Goal: Task Accomplishment & Management: Use online tool/utility

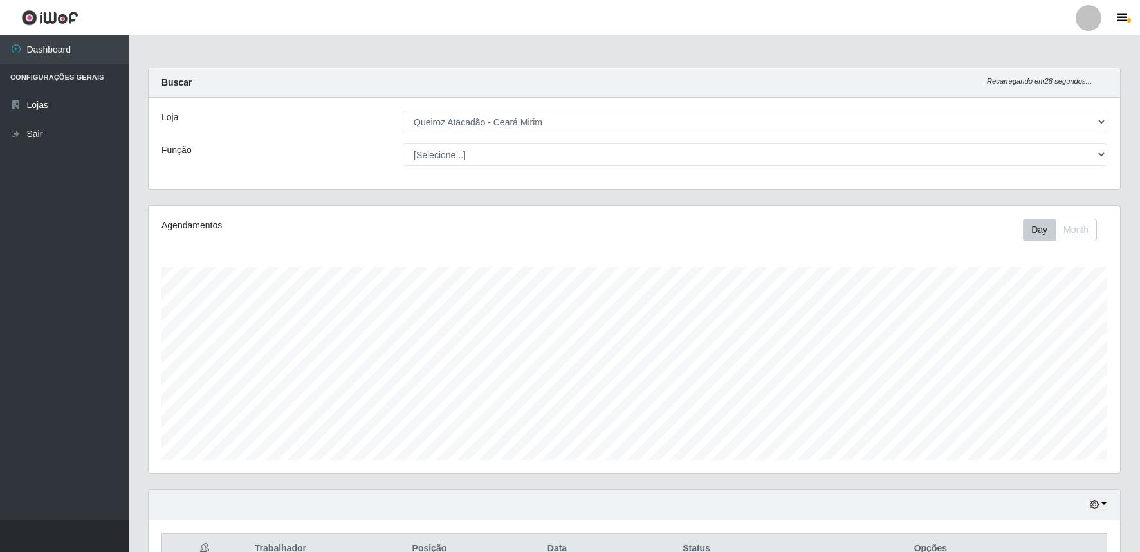
select select "465"
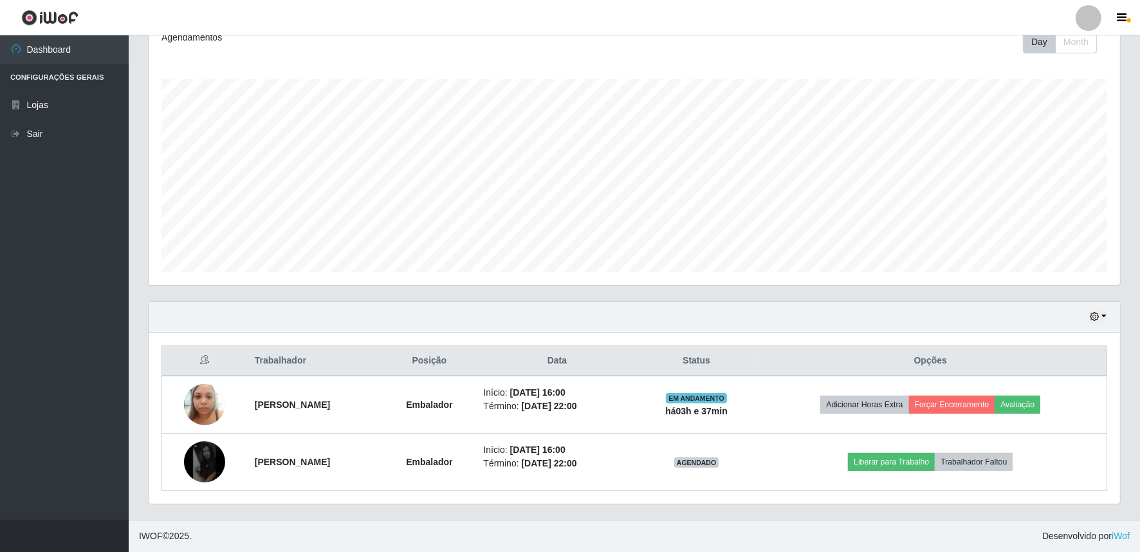
scroll to position [266, 972]
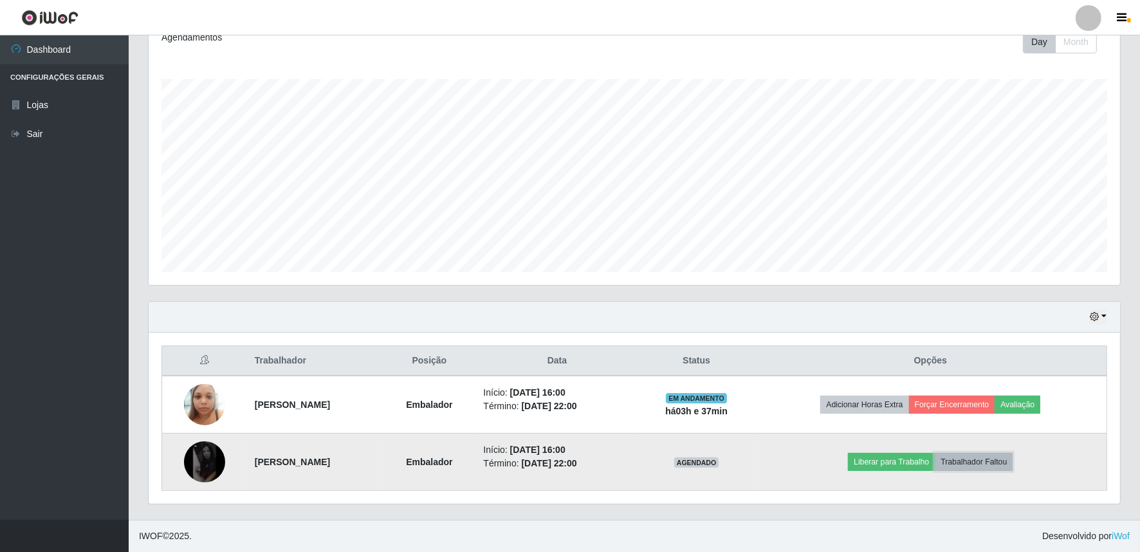
click at [981, 457] on button "Trabalhador Faltou" at bounding box center [974, 462] width 78 height 18
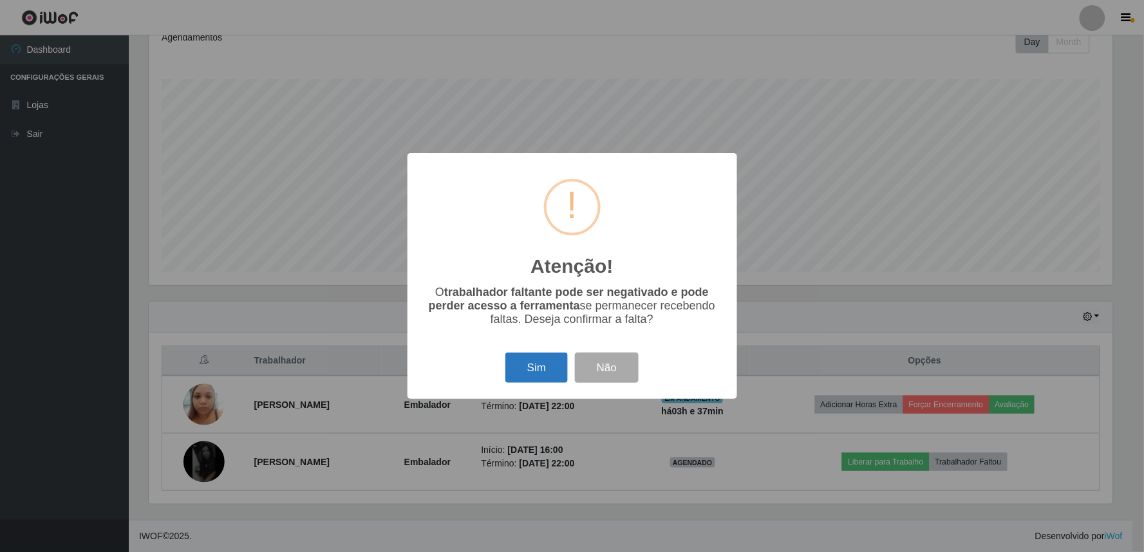
click at [515, 378] on button "Sim" at bounding box center [536, 368] width 62 height 30
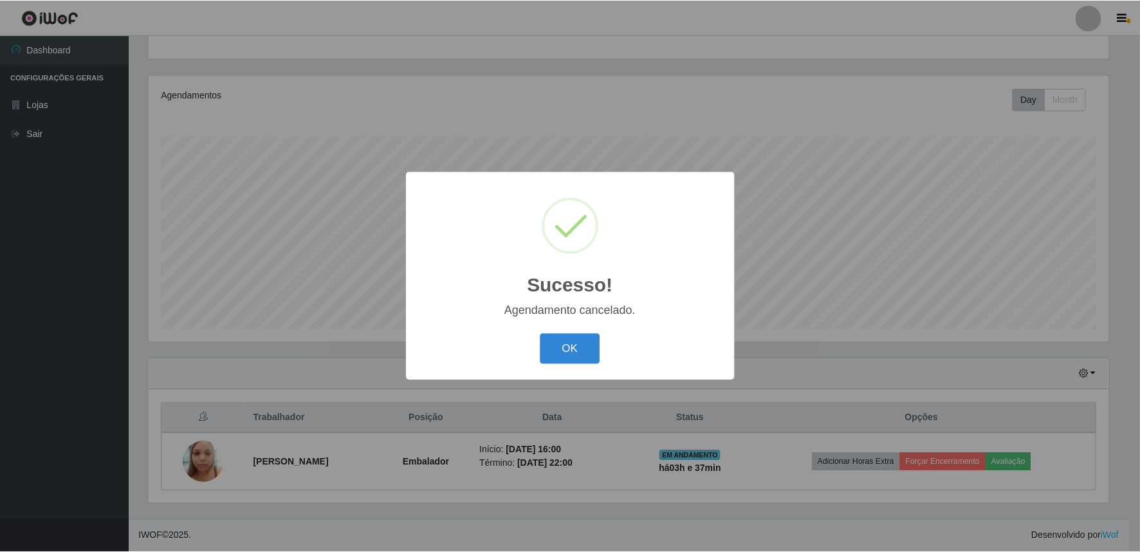
scroll to position [130, 0]
click at [571, 349] on button "OK" at bounding box center [572, 349] width 60 height 30
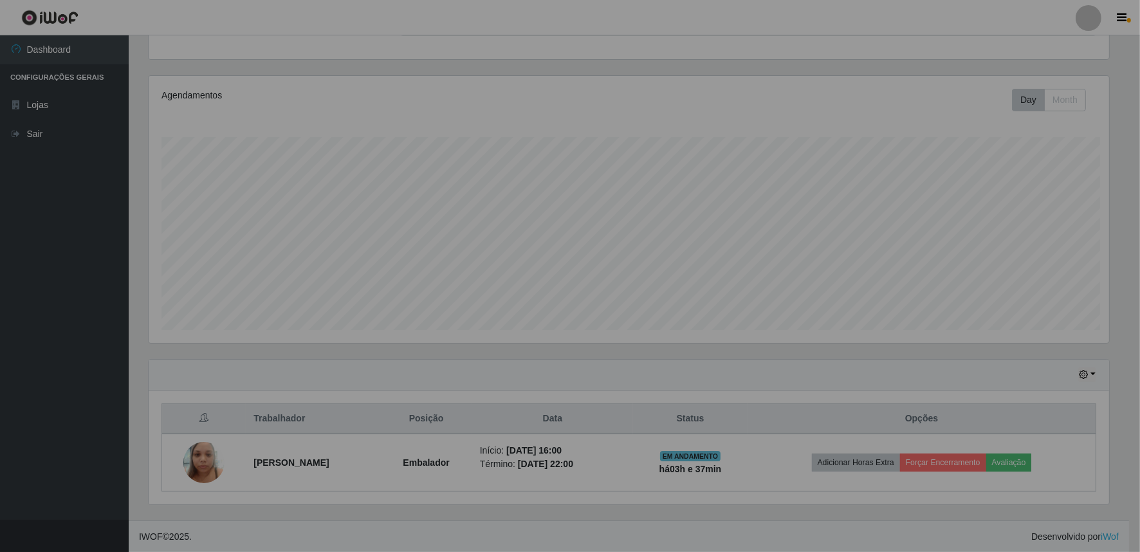
scroll to position [266, 972]
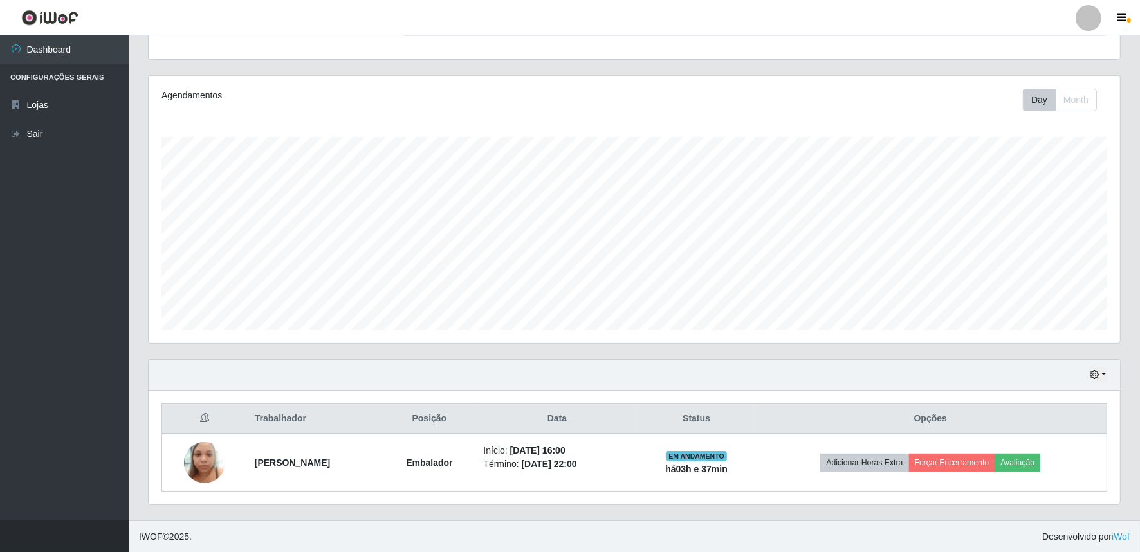
click at [1102, 366] on div "Hoje 1 dia 3 dias 1 Semana Não encerrados" at bounding box center [635, 375] width 972 height 31
click at [1101, 376] on button "button" at bounding box center [1098, 374] width 18 height 15
click at [1053, 295] on button "3 dias" at bounding box center [1056, 299] width 102 height 27
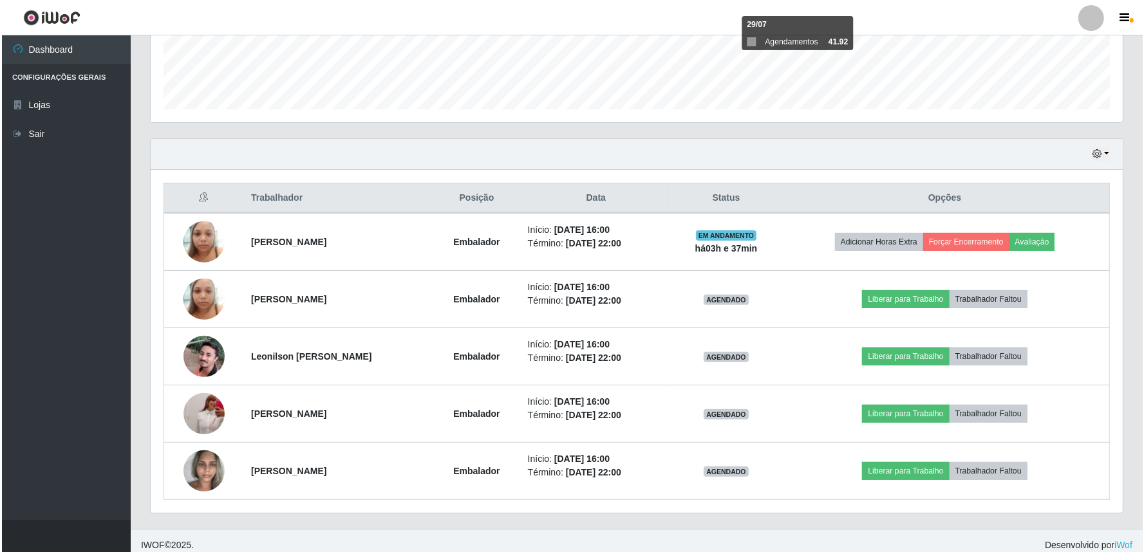
scroll to position [359, 0]
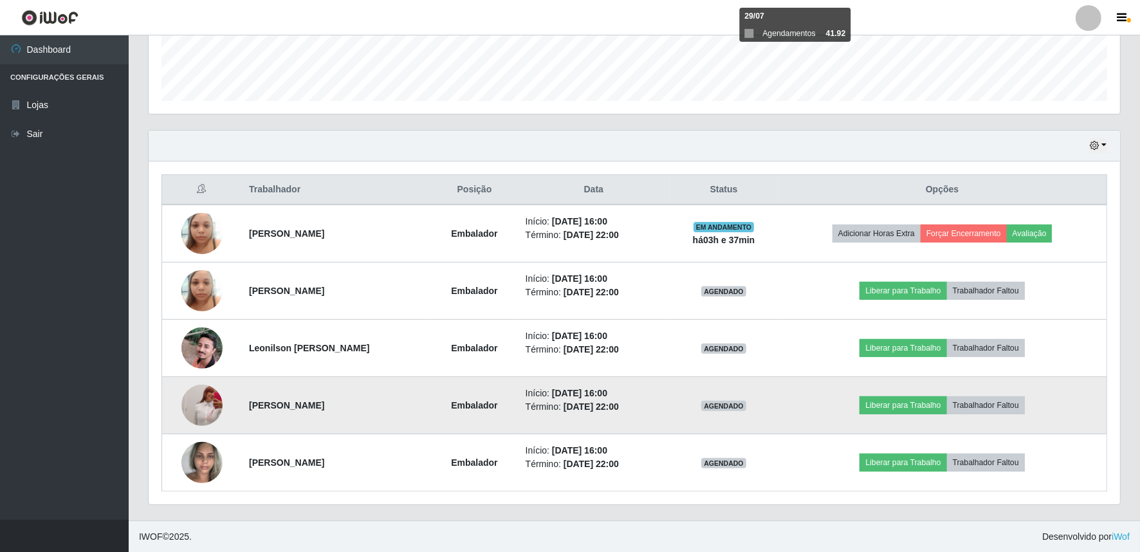
click at [205, 407] on img at bounding box center [201, 405] width 41 height 91
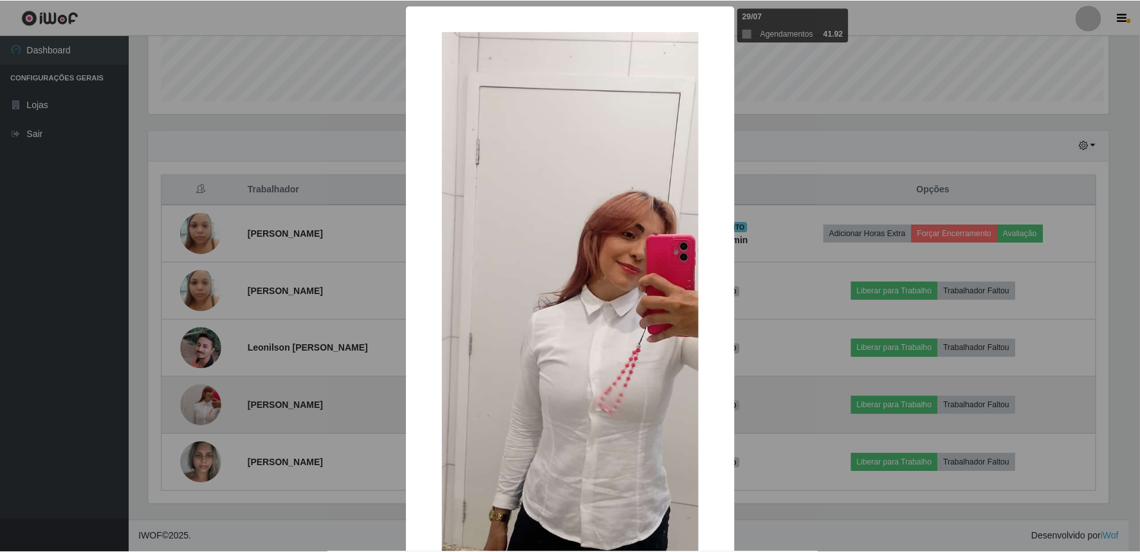
scroll to position [266, 963]
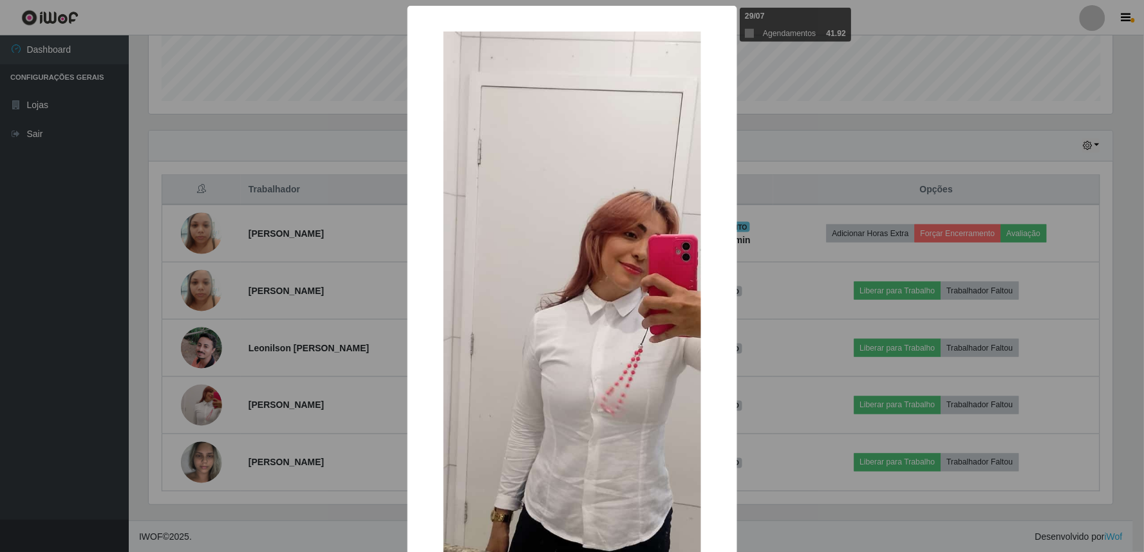
click at [833, 134] on div "× OK Cancel" at bounding box center [572, 276] width 1144 height 552
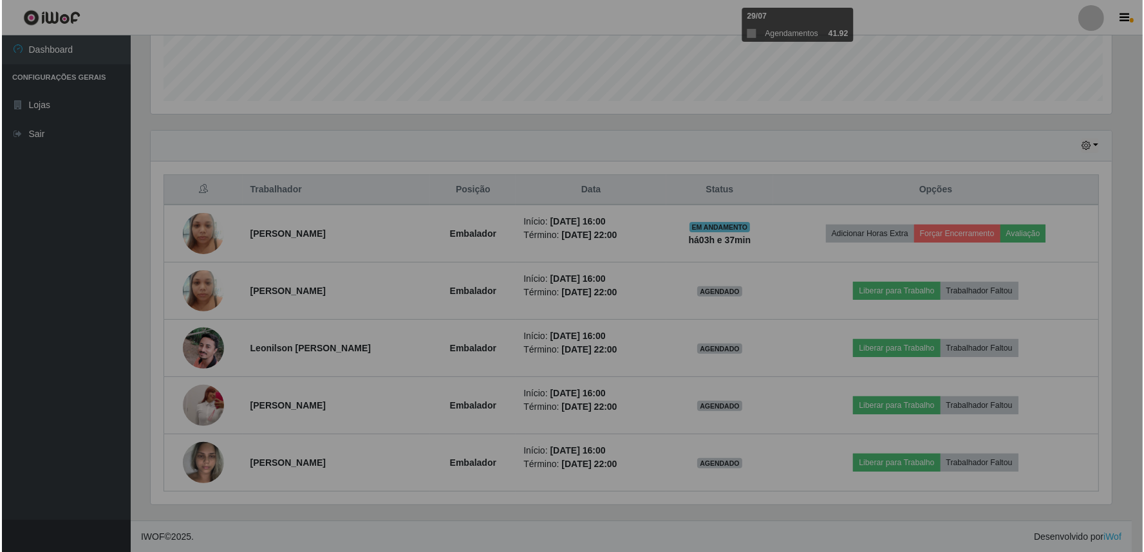
scroll to position [266, 972]
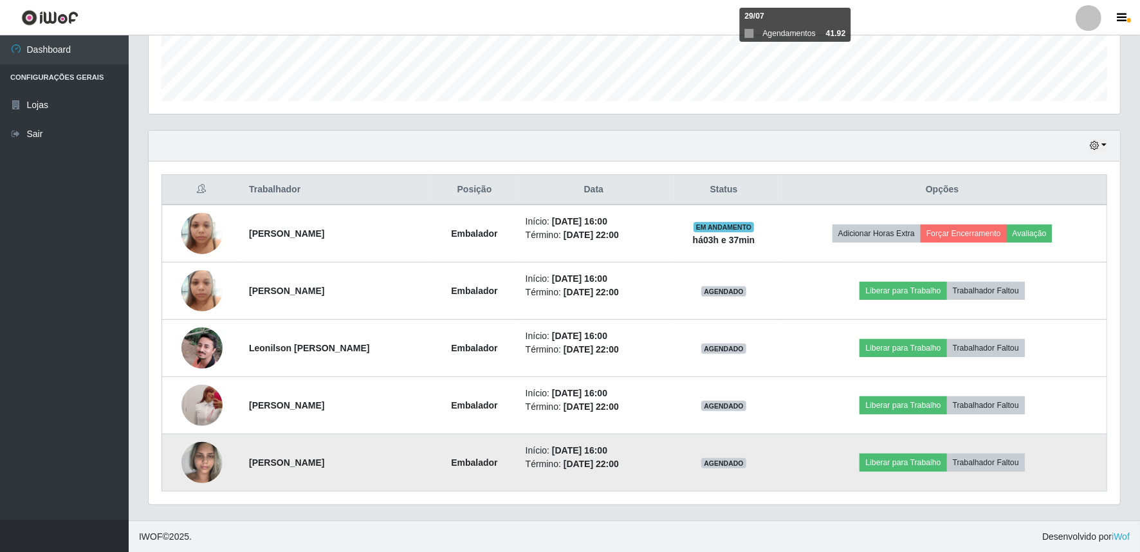
click at [196, 467] on img at bounding box center [201, 462] width 41 height 55
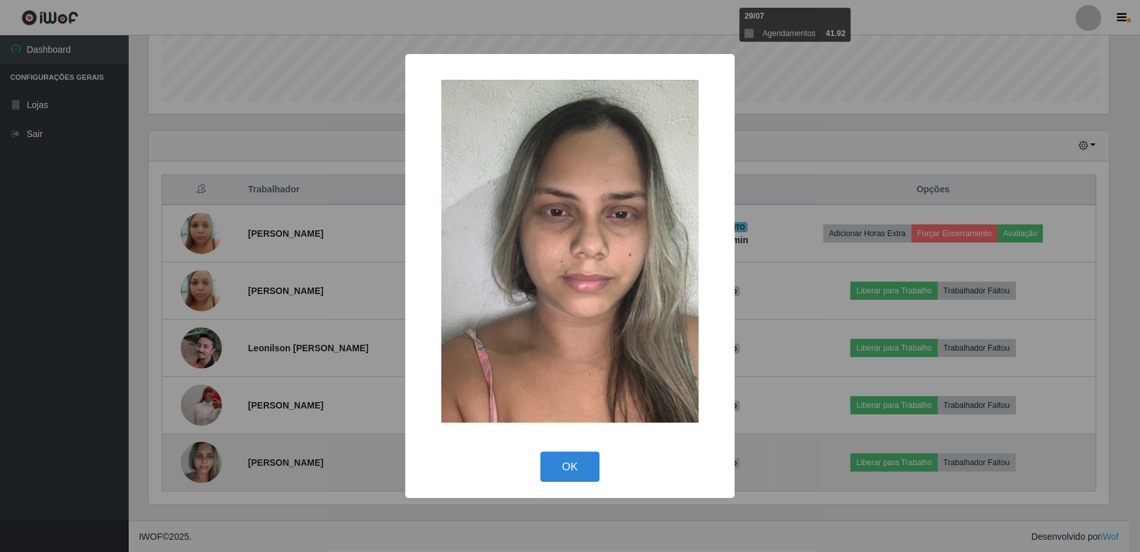
scroll to position [266, 963]
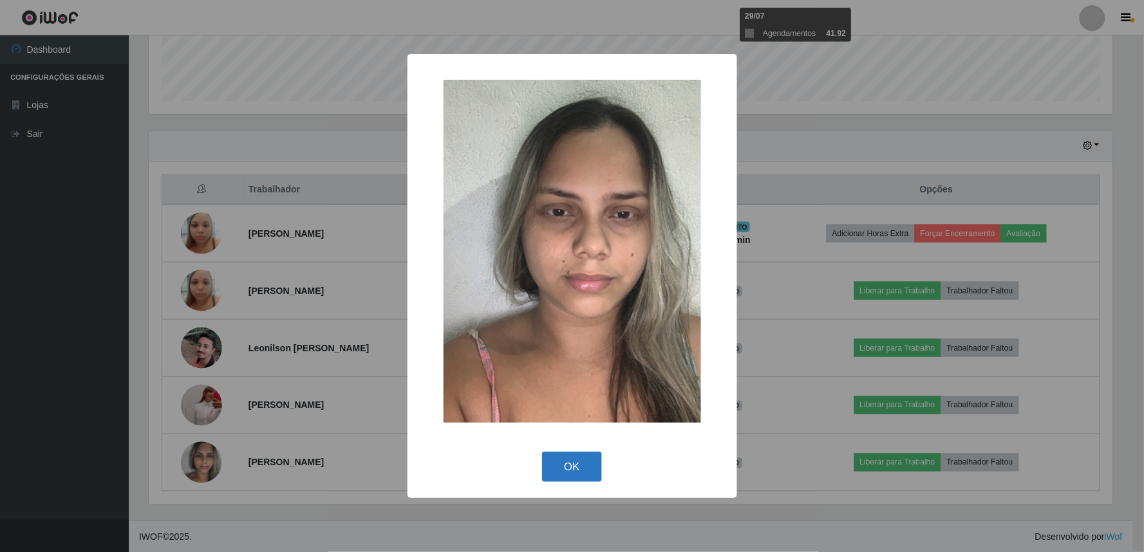
click at [573, 473] on button "OK" at bounding box center [572, 467] width 60 height 30
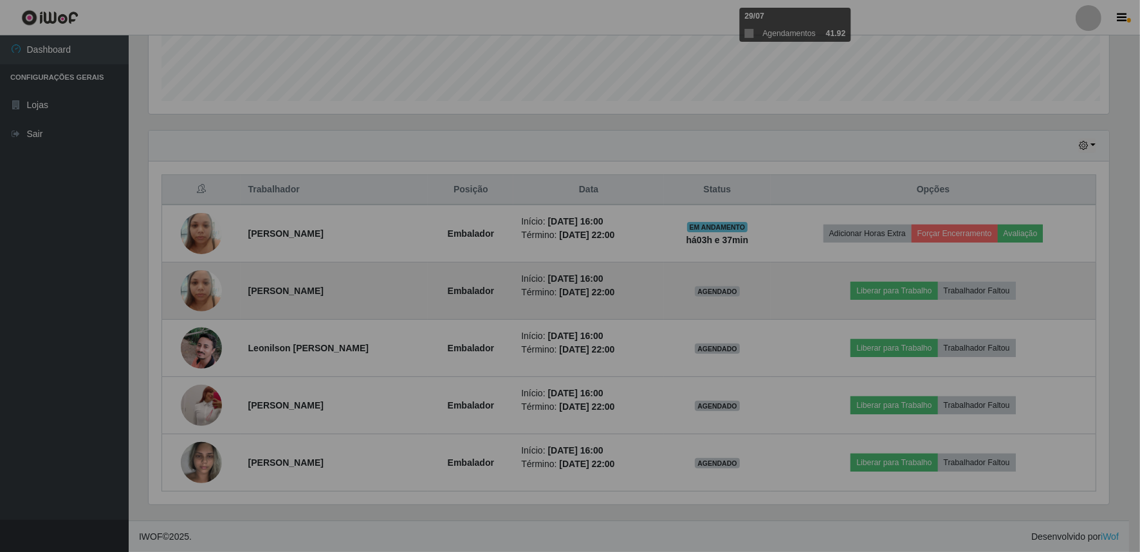
scroll to position [266, 972]
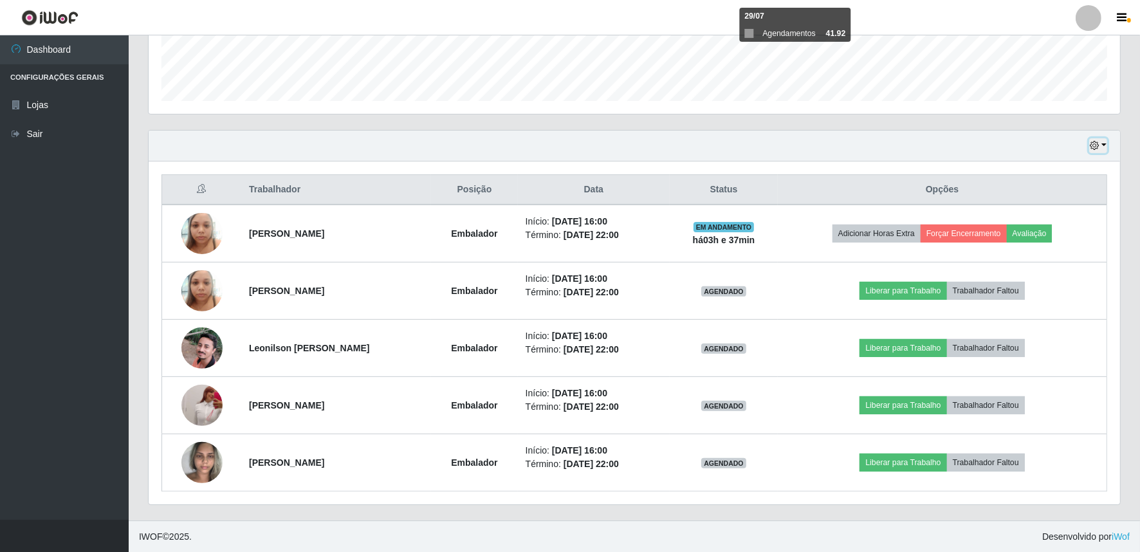
click at [1106, 140] on button "button" at bounding box center [1098, 145] width 18 height 15
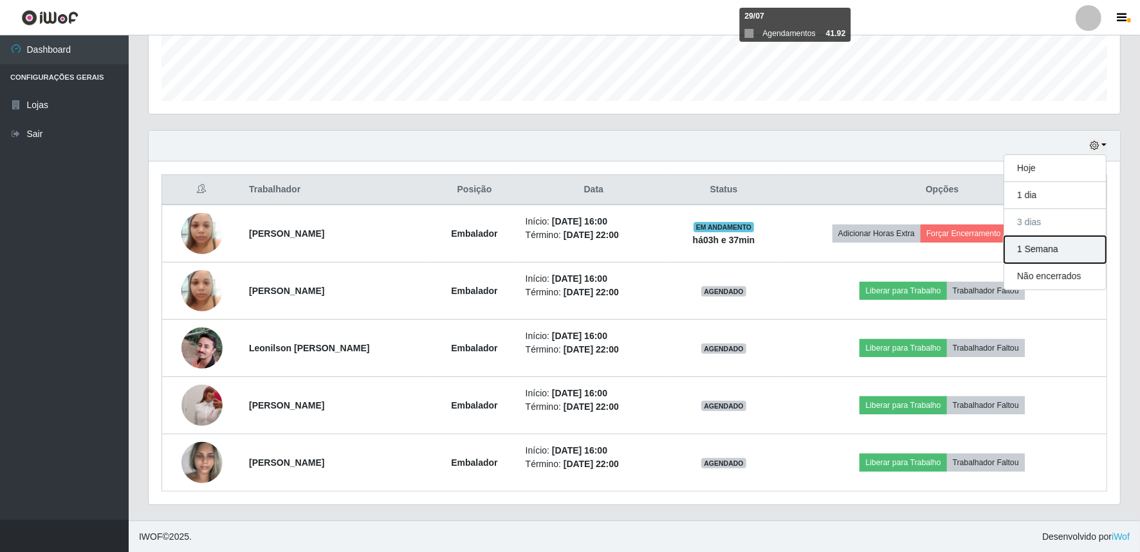
click at [1037, 247] on button "1 Semana" at bounding box center [1056, 249] width 102 height 27
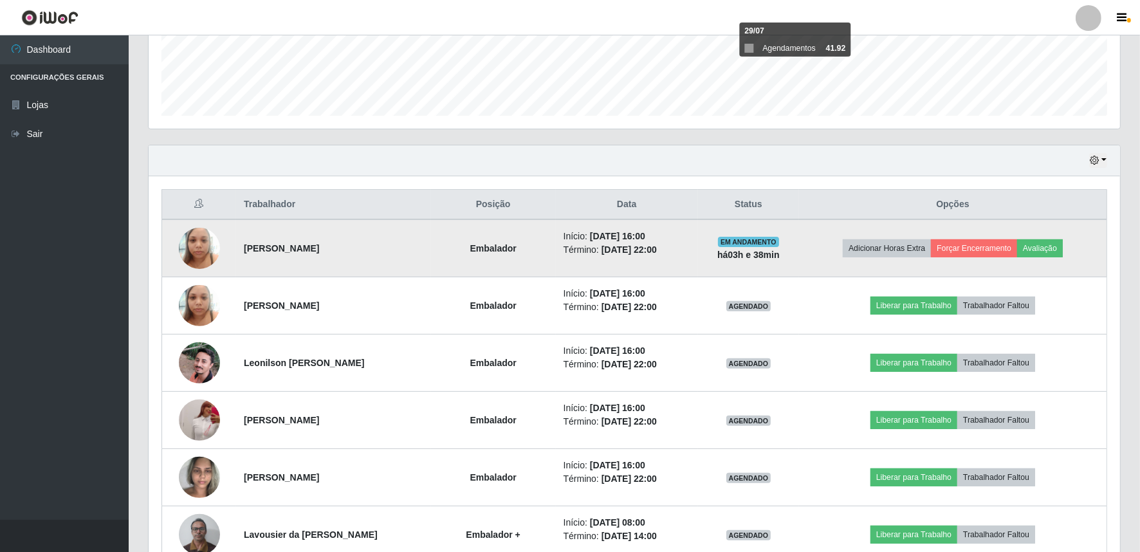
scroll to position [342, 0]
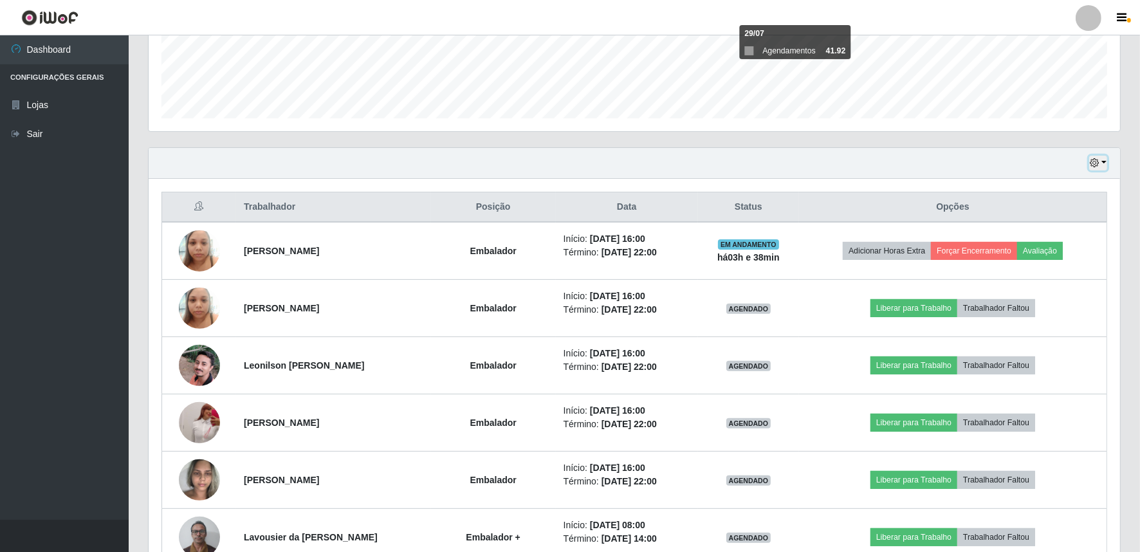
click at [1104, 159] on button "button" at bounding box center [1098, 163] width 18 height 15
click at [1057, 212] on button "1 dia" at bounding box center [1056, 212] width 102 height 27
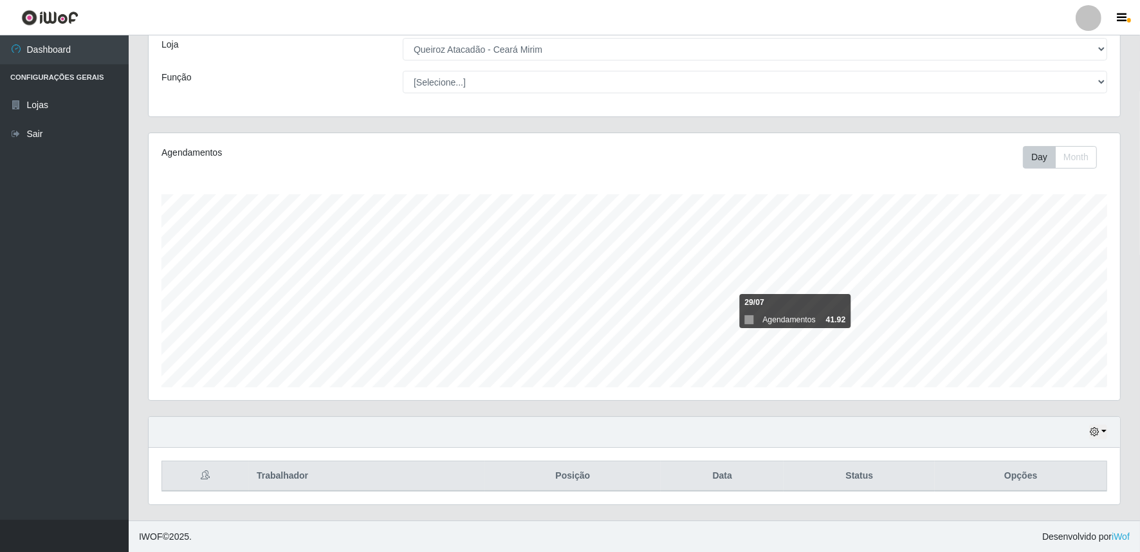
scroll to position [245, 0]
